Goal: Task Accomplishment & Management: Use online tool/utility

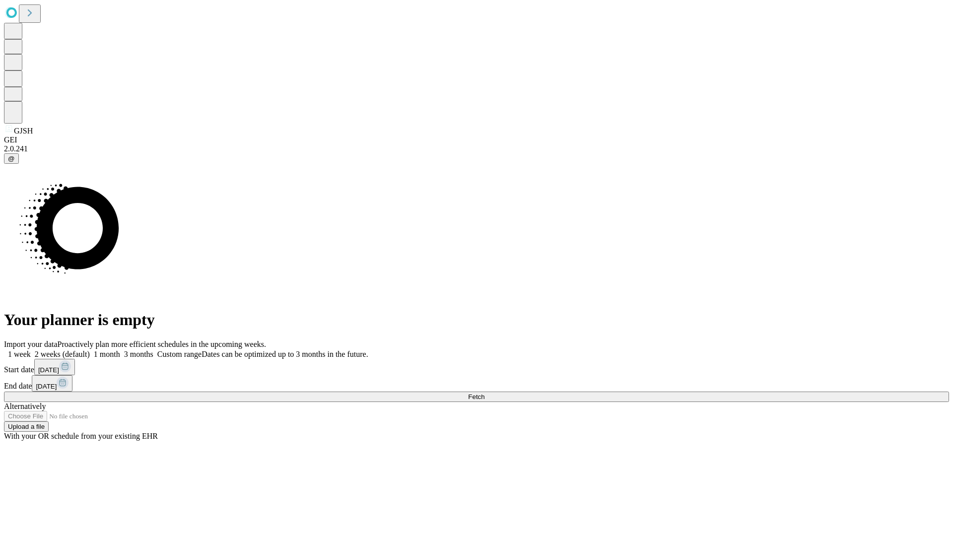
click at [484, 393] on span "Fetch" at bounding box center [476, 396] width 16 height 7
